Goal: Transaction & Acquisition: Download file/media

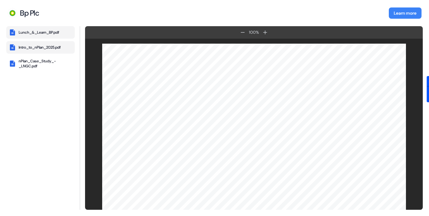
click at [34, 52] on button "Intro_to_nPlan_2025.pdf" at bounding box center [40, 47] width 69 height 12
click at [19, 62] on div "nPlan_Case_Study_-_LNGC.pdf" at bounding box center [46, 64] width 54 height 10
click at [44, 54] on div "Exxon Lunch & Learn Intro_to_nPlan_2025.pdf nPlan_Case_Study_-_LNGC.pdf" at bounding box center [40, 118] width 69 height 184
click at [41, 51] on button "Intro_to_nPlan_2025.pdf" at bounding box center [40, 47] width 69 height 12
click at [40, 66] on div "nPlan_Case_Study_-_LNGC.pdf" at bounding box center [46, 64] width 54 height 10
